Goal: Task Accomplishment & Management: Manage account settings

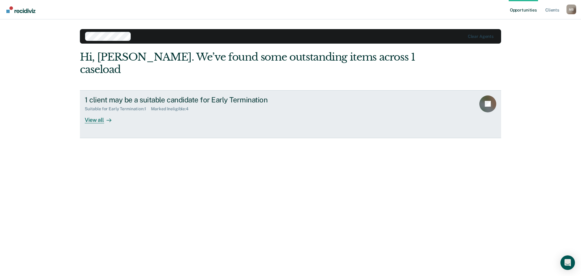
click at [95, 111] on div "View all" at bounding box center [102, 117] width 34 height 12
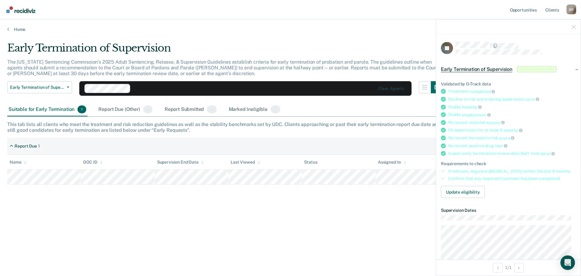
click at [497, 68] on span "Early Termination of Supervision" at bounding box center [476, 69] width 71 height 6
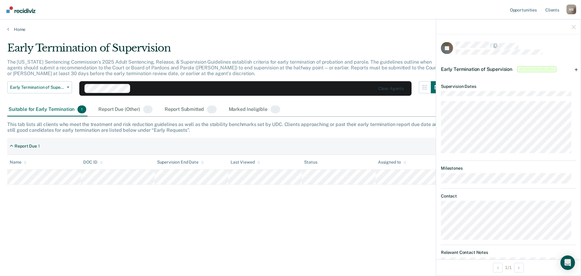
click at [357, 223] on div "Early Termination of Supervision The [US_STATE] Sentencing Commission’s 2025 Ad…" at bounding box center [290, 136] width 566 height 189
click at [403, 103] on div "Early Termination of Supervision Early Termination of Supervision Clear agents" at bounding box center [225, 92] width 436 height 22
click at [574, 26] on icon "button" at bounding box center [574, 27] width 4 height 4
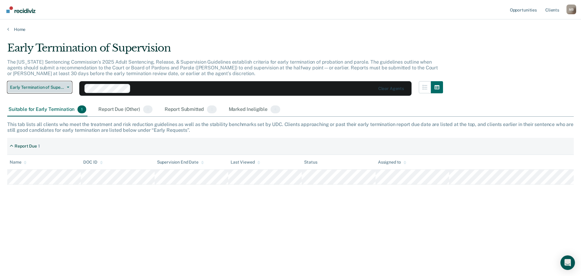
click at [56, 85] on span "Early Termination of Supervision" at bounding box center [37, 87] width 54 height 5
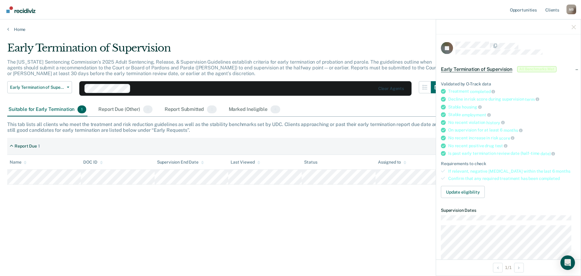
click at [98, 160] on div "DOC ID" at bounding box center [92, 161] width 19 height 5
click at [194, 165] on th "Supervision End Date" at bounding box center [192, 162] width 74 height 15
click at [487, 68] on span "Early Termination of Supervision" at bounding box center [476, 69] width 71 height 6
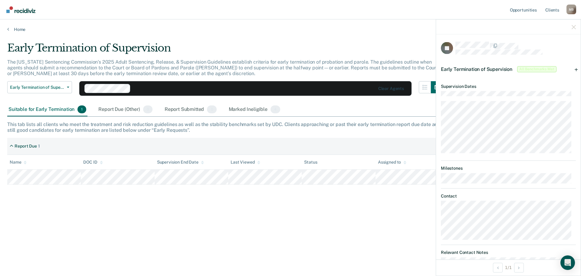
click at [487, 68] on span "Early Termination of Supervision" at bounding box center [476, 69] width 71 height 6
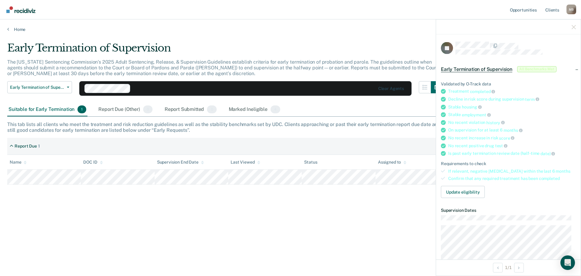
click at [572, 69] on div "Early Termination of Supervision All Benchmarks Met" at bounding box center [508, 68] width 145 height 19
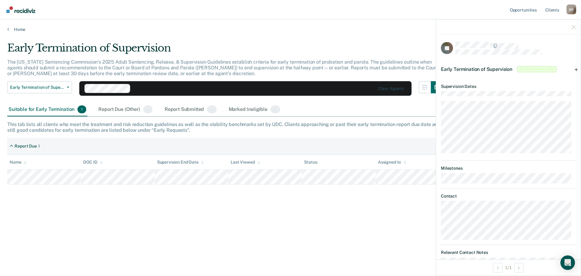
click at [530, 66] on span "All Benchmarks Met" at bounding box center [536, 69] width 39 height 6
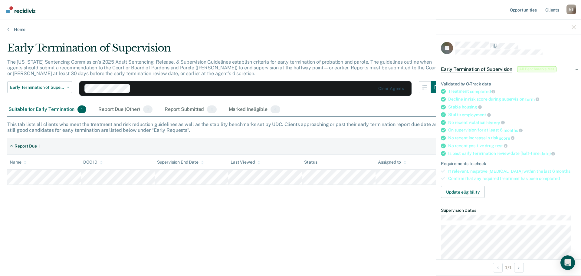
click at [530, 66] on span "All Benchmarks Met" at bounding box center [536, 69] width 39 height 6
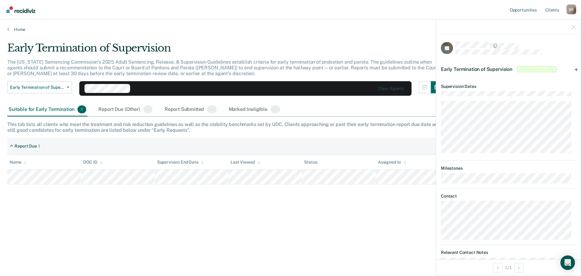
click at [481, 65] on div "Early Termination of Supervision All Benchmarks Met" at bounding box center [499, 69] width 117 height 10
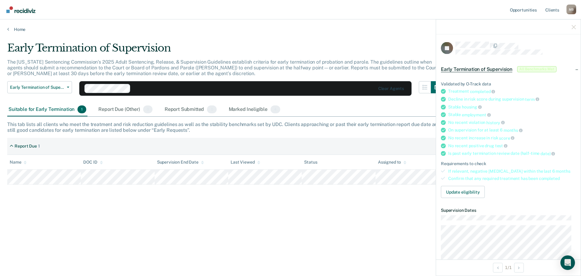
click at [481, 66] on span "Early Termination of Supervision" at bounding box center [476, 69] width 71 height 6
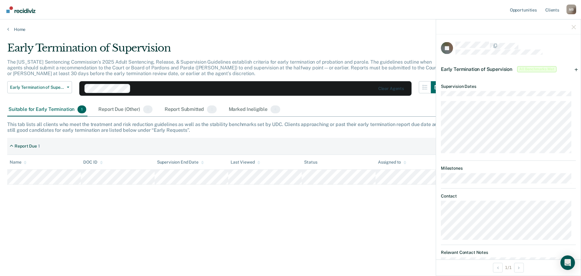
click at [481, 66] on span "Early Termination of Supervision" at bounding box center [476, 69] width 71 height 6
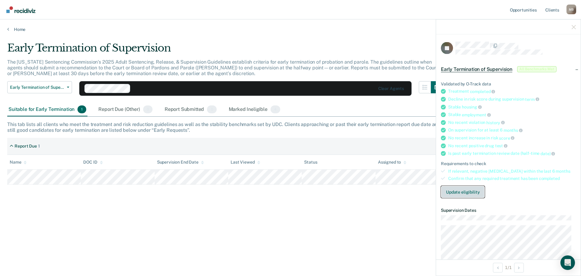
click at [469, 192] on button "Update eligibility" at bounding box center [463, 192] width 44 height 12
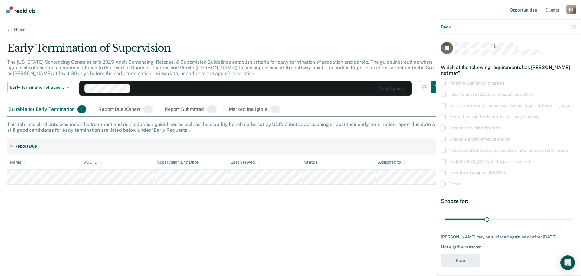
scroll to position [2, 0]
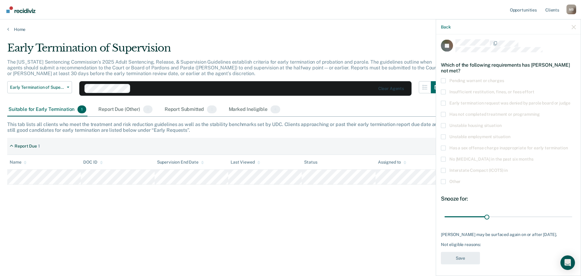
click at [443, 182] on span at bounding box center [443, 181] width 5 height 5
click at [461, 179] on input "Other" at bounding box center [461, 179] width 0 height 0
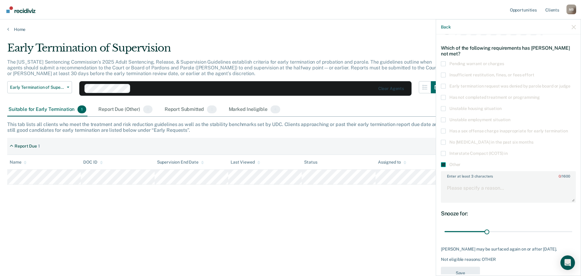
scroll to position [34, 0]
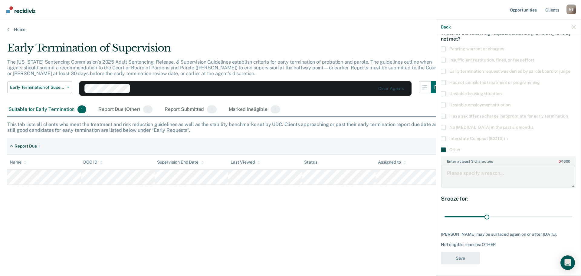
click at [470, 173] on textarea "Enter at least 3 characters 0 / 1600" at bounding box center [508, 176] width 134 height 22
type textarea "Report was submitted on 9/22"
click at [463, 256] on button "Save" at bounding box center [460, 257] width 39 height 12
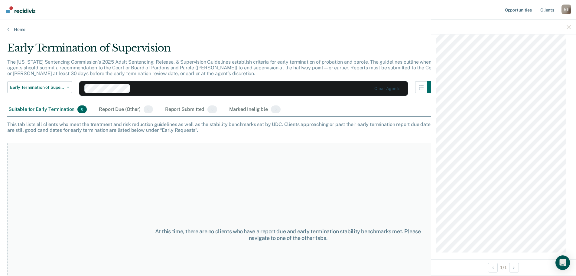
scroll to position [502, 0]
click at [571, 27] on div at bounding box center [504, 26] width 145 height 15
click at [570, 27] on icon "button" at bounding box center [569, 27] width 4 height 4
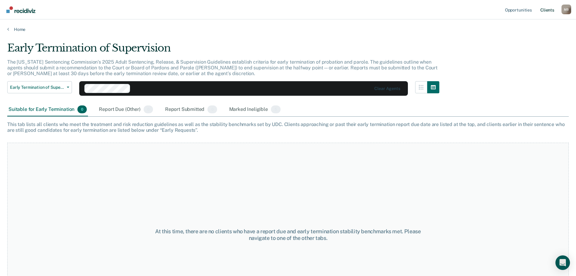
click at [551, 11] on link "Client s" at bounding box center [548, 9] width 16 height 19
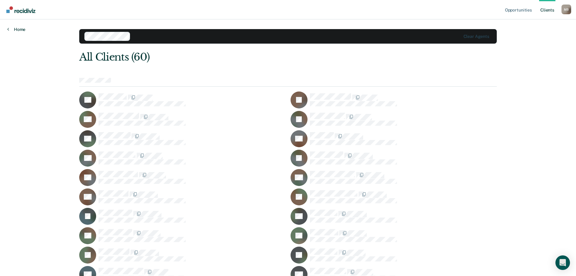
click at [21, 30] on link "Home" at bounding box center [16, 29] width 18 height 5
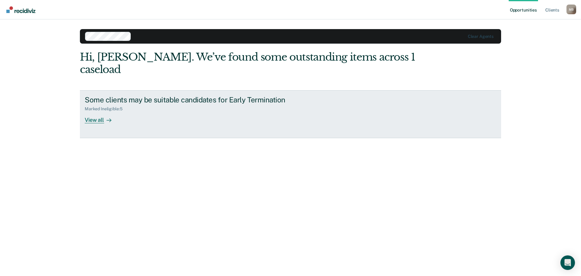
click at [106, 106] on div "Marked Ineligible : 5" at bounding box center [106, 108] width 42 height 5
